Goal: Transaction & Acquisition: Book appointment/travel/reservation

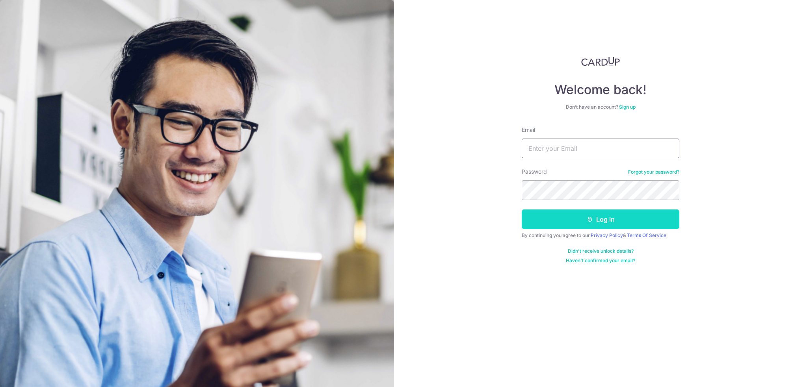
type input "weng0110@gmail.com"
click at [588, 222] on icon "submit" at bounding box center [590, 219] width 6 height 6
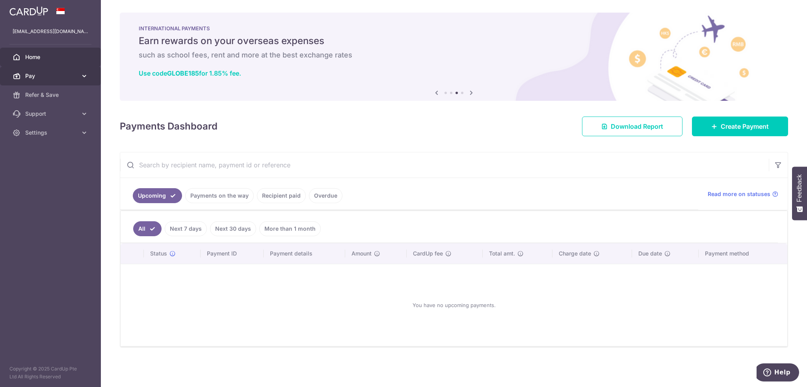
click at [80, 76] on icon at bounding box center [84, 76] width 8 height 8
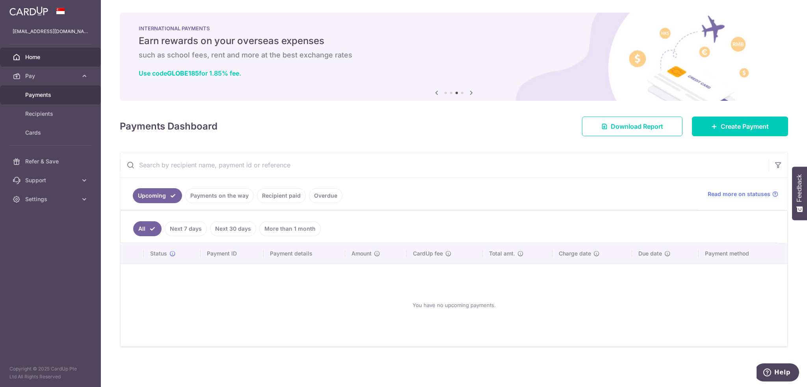
click at [53, 94] on span "Payments" at bounding box center [51, 95] width 52 height 8
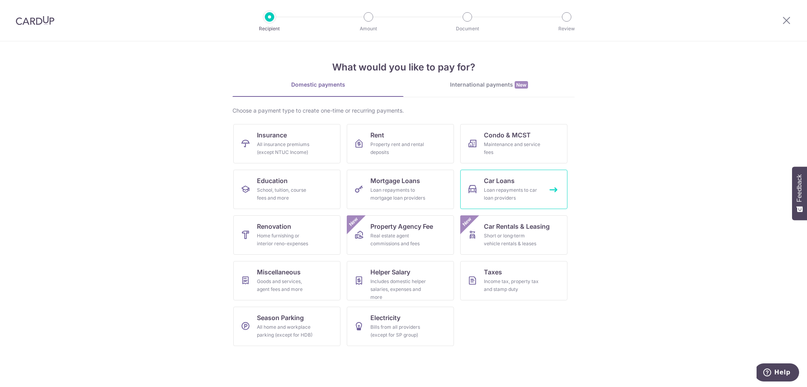
click at [495, 171] on link "Car Loans Loan repayments to car loan providers" at bounding box center [513, 189] width 107 height 39
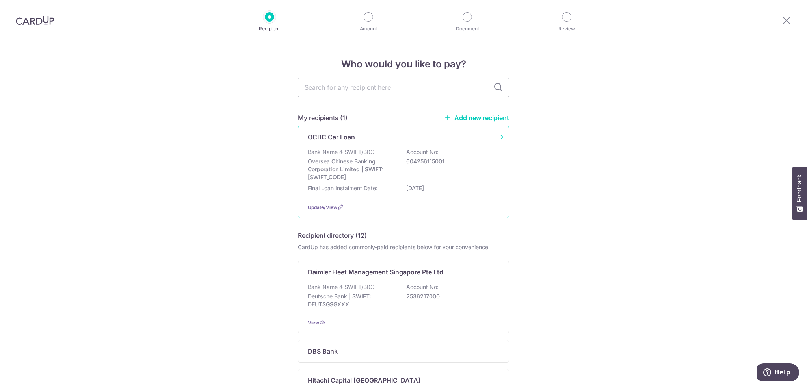
click at [455, 167] on div "Bank Name & SWIFT/BIC: Oversea Chinese Banking Corporation Limited | SWIFT: [SW…" at bounding box center [404, 164] width 192 height 33
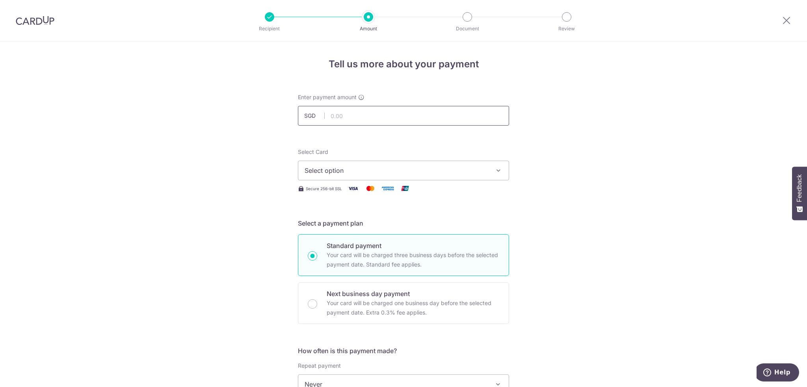
click at [372, 118] on input "text" at bounding box center [403, 116] width 211 height 20
type input "1,561.57"
click at [355, 166] on span "Select option" at bounding box center [397, 170] width 184 height 9
click at [359, 230] on span "**** 9267" at bounding box center [404, 226] width 198 height 9
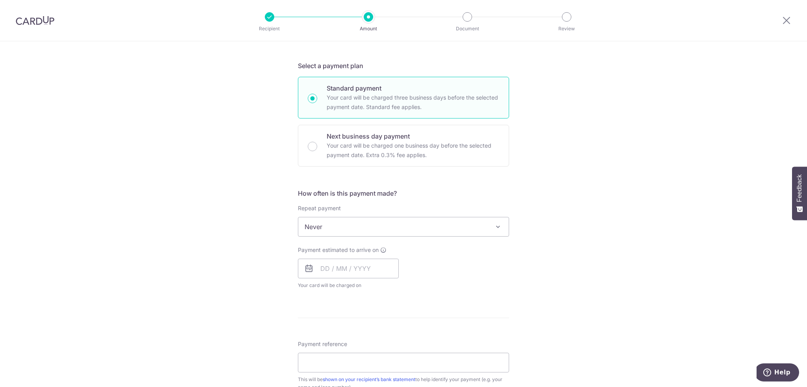
scroll to position [197, 0]
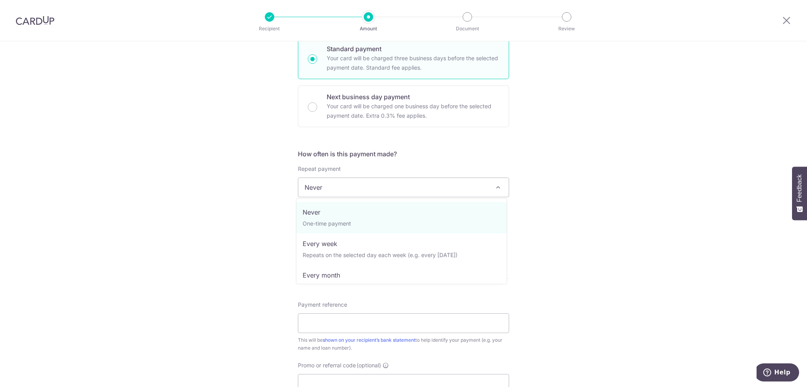
click at [417, 192] on span "Never" at bounding box center [403, 187] width 210 height 19
select select "3"
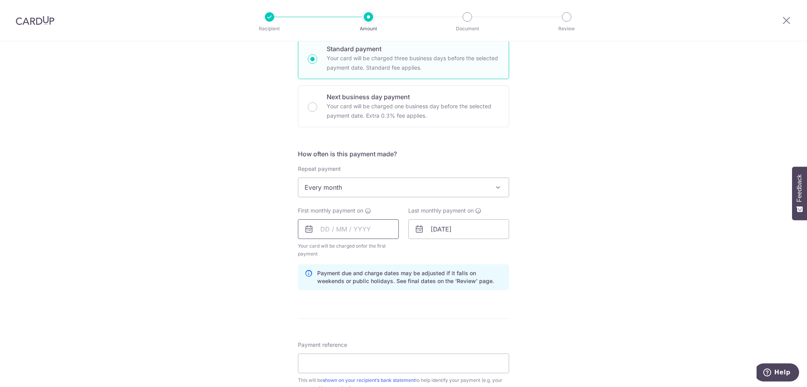
click at [323, 230] on input "text" at bounding box center [348, 230] width 101 height 20
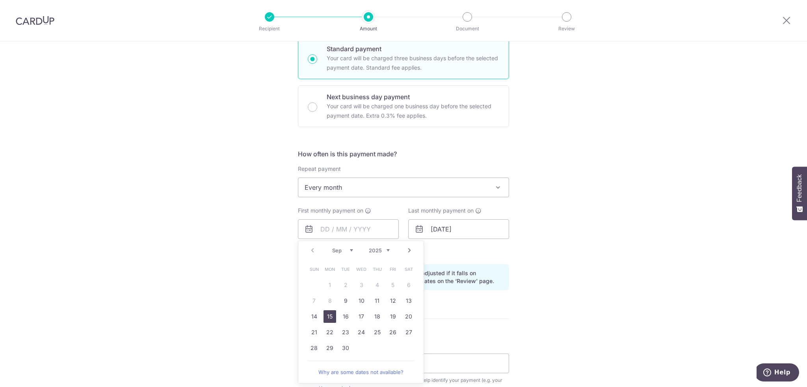
click at [326, 315] on link "15" at bounding box center [330, 317] width 13 height 13
type input "15/09/2025"
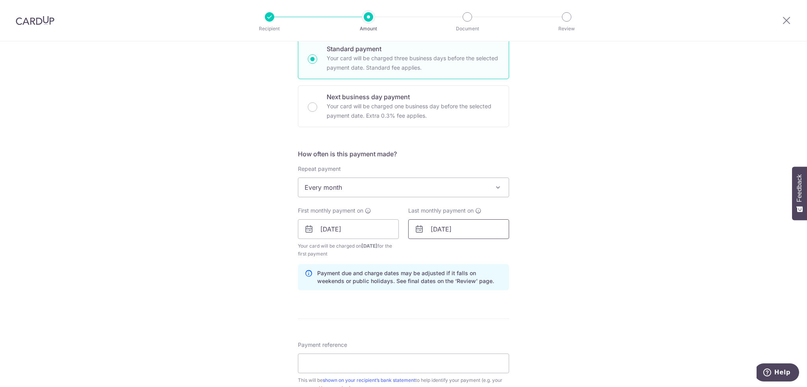
click at [440, 228] on input "17/02/2032" at bounding box center [458, 230] width 101 height 20
click at [458, 250] on select "Jan Feb Mar Apr May Jun Jul Aug Sep Oct Nov Dec" at bounding box center [453, 250] width 21 height 6
click at [443, 230] on input "17/02/2032" at bounding box center [458, 230] width 101 height 20
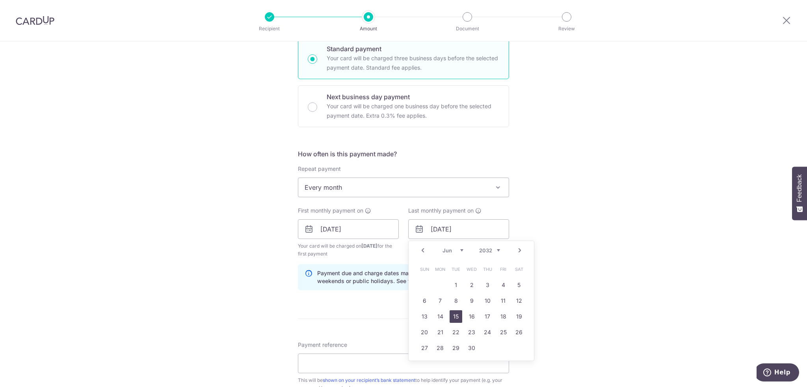
click at [453, 314] on link "15" at bounding box center [456, 317] width 13 height 13
type input "15/06/2032"
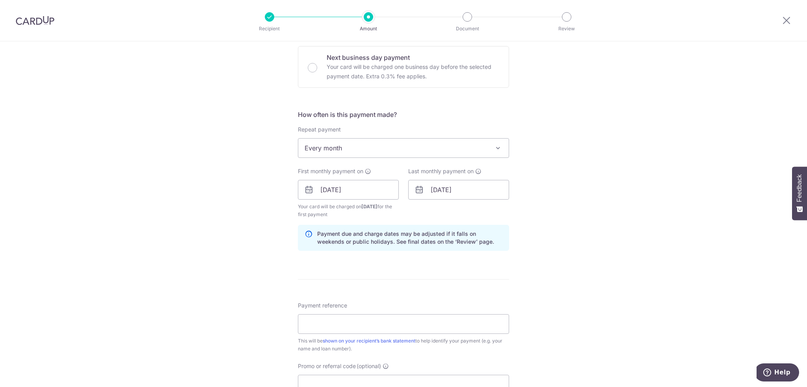
scroll to position [276, 0]
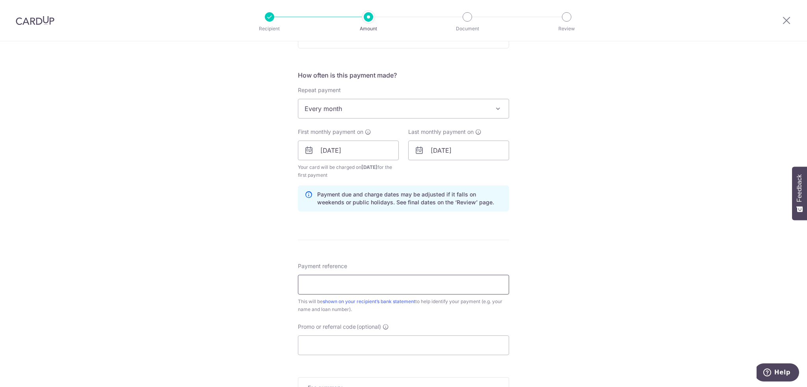
click at [375, 282] on input "Payment reference" at bounding box center [403, 285] width 211 height 20
type input "[CREDIT_CARD_NUMBER] SNU8481R"
click at [363, 342] on input "Promo or referral code (optional)" at bounding box center [403, 346] width 211 height 20
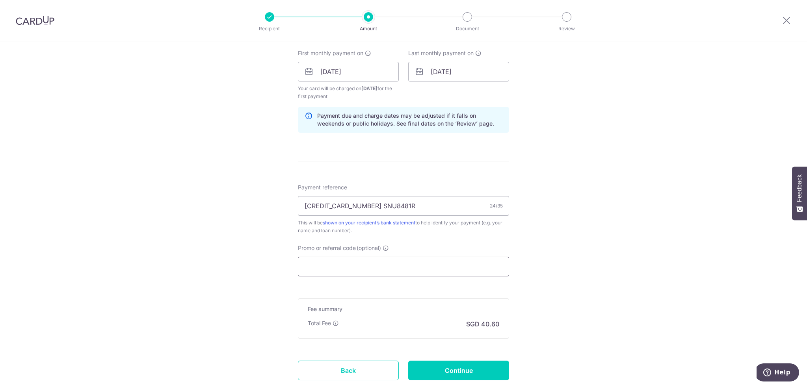
paste input "OCBC90NMC"
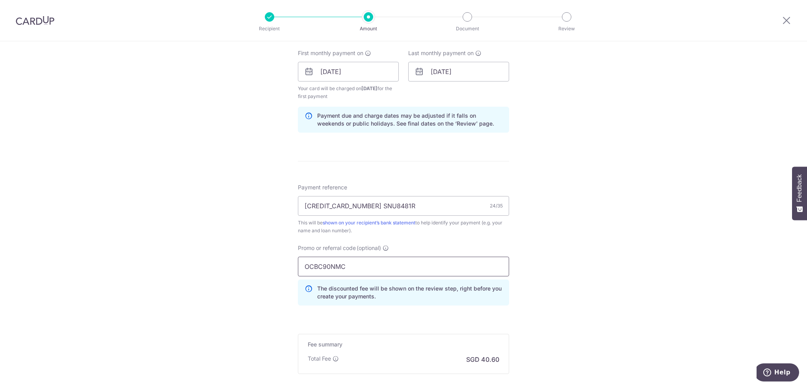
scroll to position [434, 0]
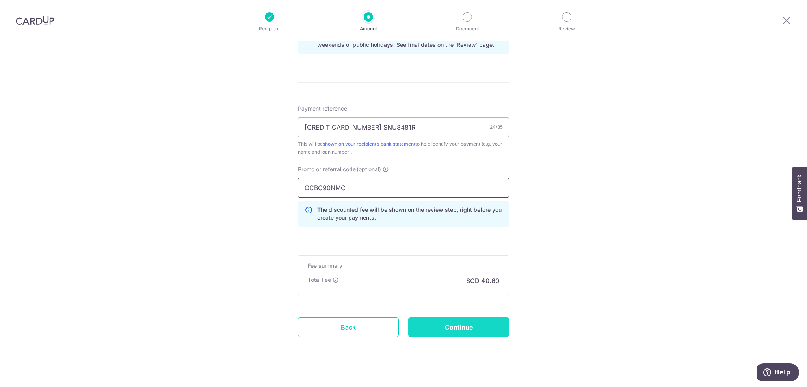
type input "OCBC90NMC"
click at [448, 330] on input "Continue" at bounding box center [458, 328] width 101 height 20
type input "Create Schedule"
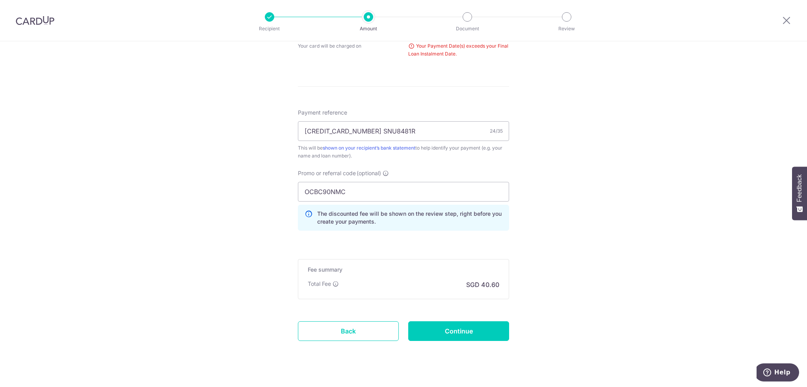
scroll to position [279, 0]
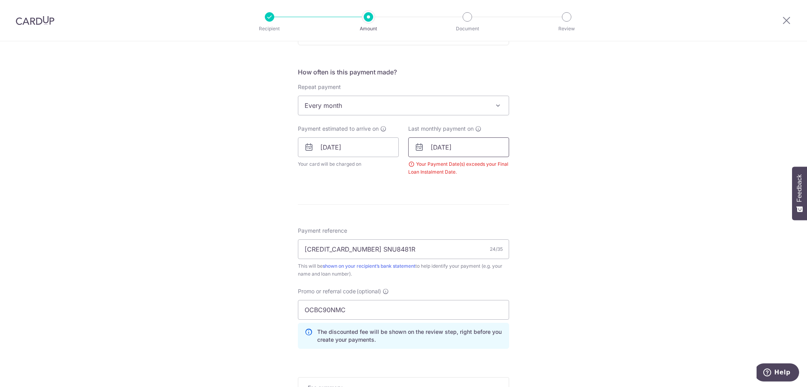
click at [450, 143] on input "15/06/2032" at bounding box center [458, 148] width 101 height 20
click at [495, 166] on select "2025 2026 2027 2028 2029 2030 2031 2032 2033 2034 2035" at bounding box center [489, 169] width 21 height 6
click at [439, 234] on link "15" at bounding box center [440, 235] width 13 height 13
type input "15/06/2026"
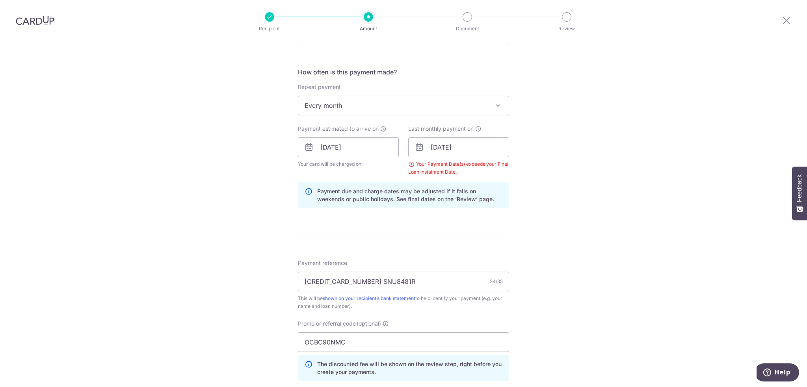
scroll to position [437, 0]
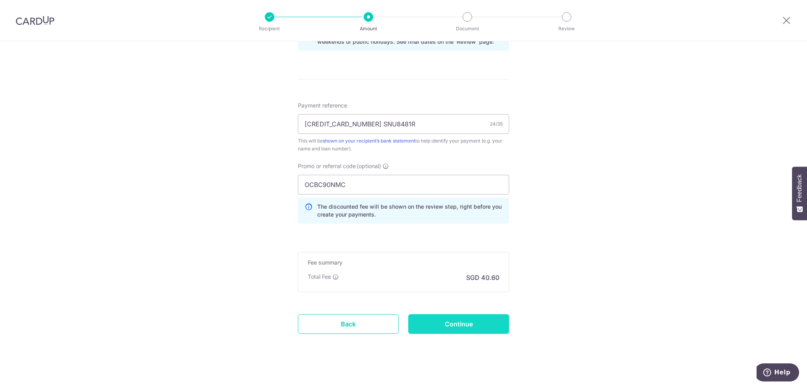
click at [456, 319] on input "Continue" at bounding box center [458, 324] width 101 height 20
type input "Create Schedule"
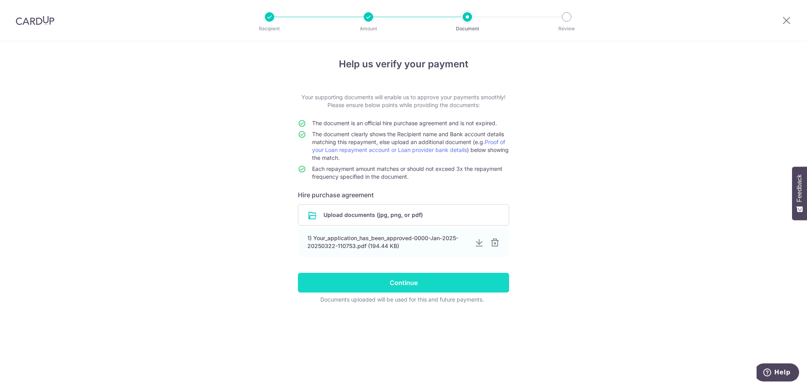
click at [400, 282] on input "Continue" at bounding box center [403, 283] width 211 height 20
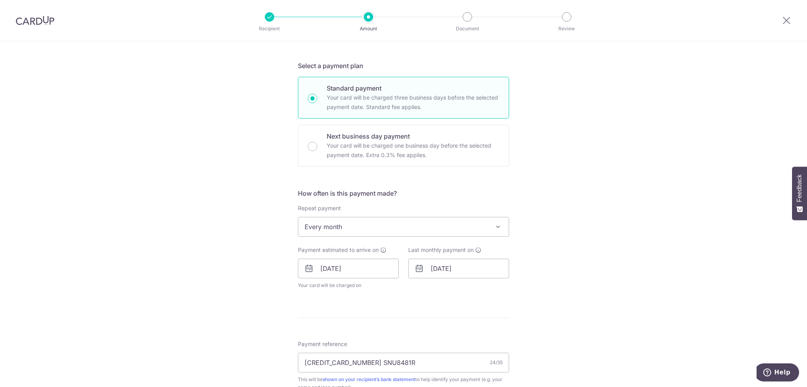
scroll to position [197, 0]
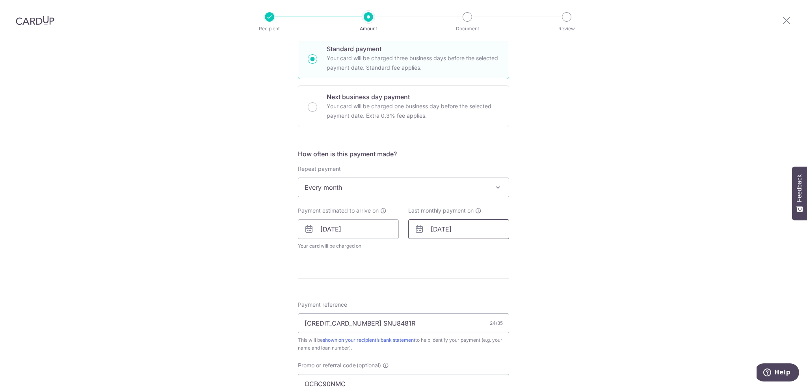
click at [442, 230] on input "15/06/2026" at bounding box center [458, 230] width 101 height 20
click at [418, 251] on link "Prev" at bounding box center [422, 250] width 9 height 9
click at [425, 317] on link "15" at bounding box center [424, 317] width 13 height 13
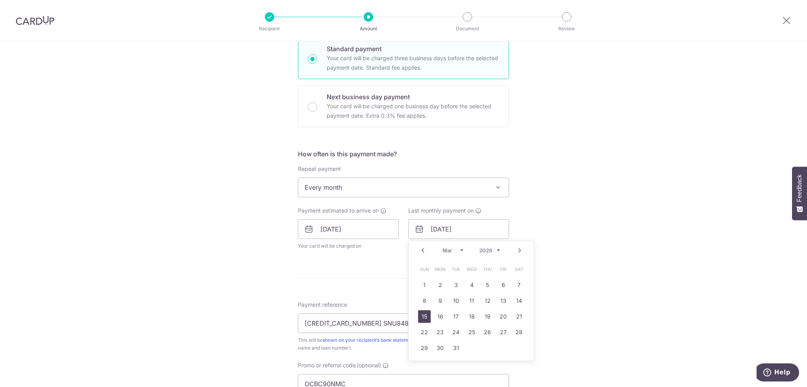
type input "[DATE]"
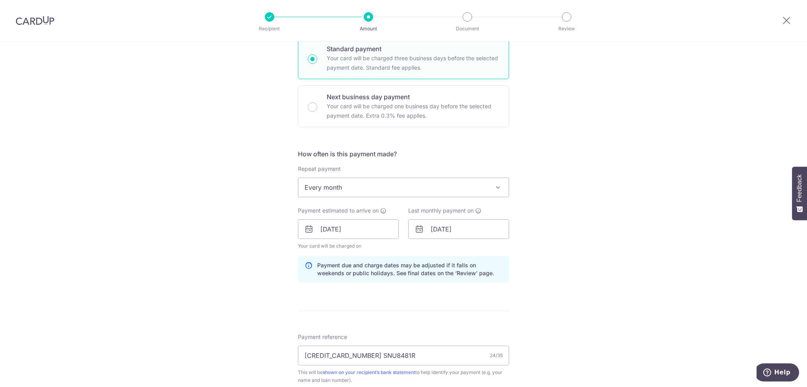
click at [258, 279] on div "Tell us more about your payment Enter payment amount SGD 1,561.57 1561.57 Selec…" at bounding box center [403, 234] width 807 height 781
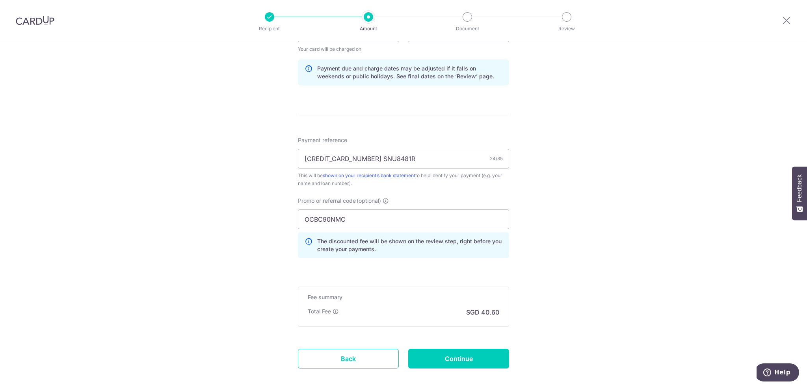
scroll to position [434, 0]
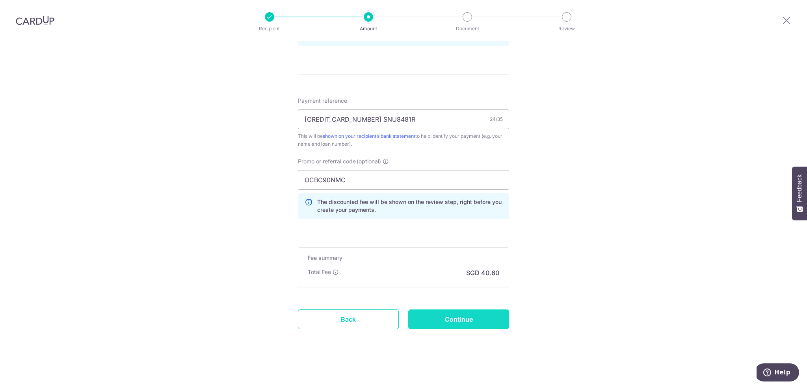
click at [450, 323] on input "Continue" at bounding box center [458, 320] width 101 height 20
type input "Update Schedule"
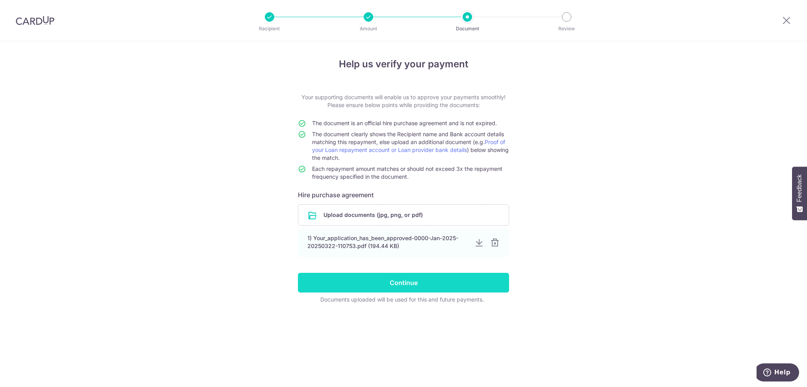
click at [404, 284] on input "Continue" at bounding box center [403, 283] width 211 height 20
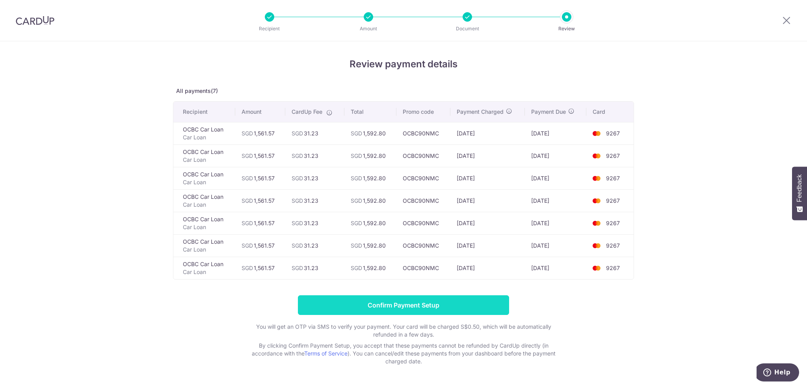
click at [409, 303] on input "Confirm Payment Setup" at bounding box center [403, 306] width 211 height 20
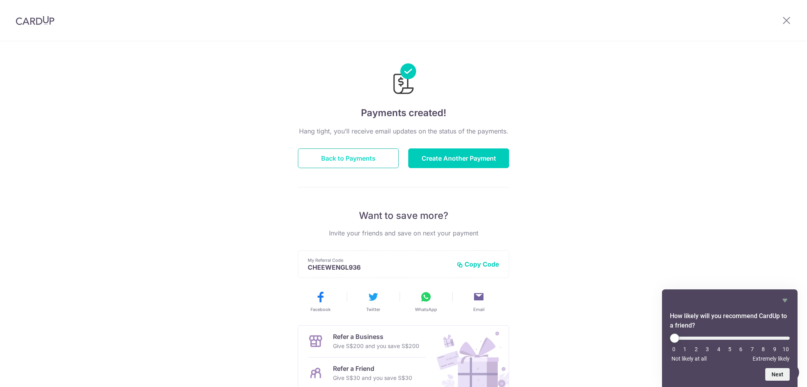
click at [332, 153] on button "Back to Payments" at bounding box center [348, 159] width 101 height 20
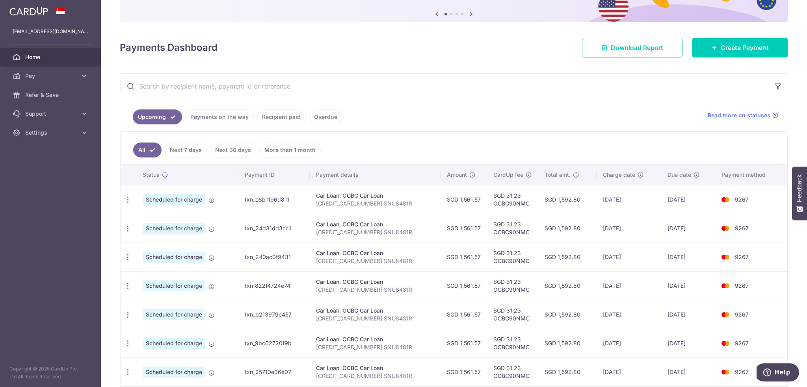
scroll to position [115, 0]
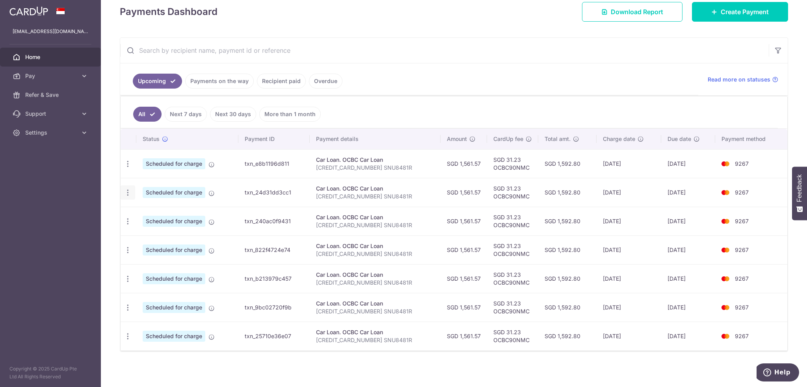
click at [130, 168] on icon "button" at bounding box center [128, 164] width 8 height 8
click at [84, 214] on aside "[EMAIL_ADDRESS][DOMAIN_NAME] Home Pay Payments Recipients Cards Refer & Save Su…" at bounding box center [50, 193] width 101 height 387
